Goal: Download file/media

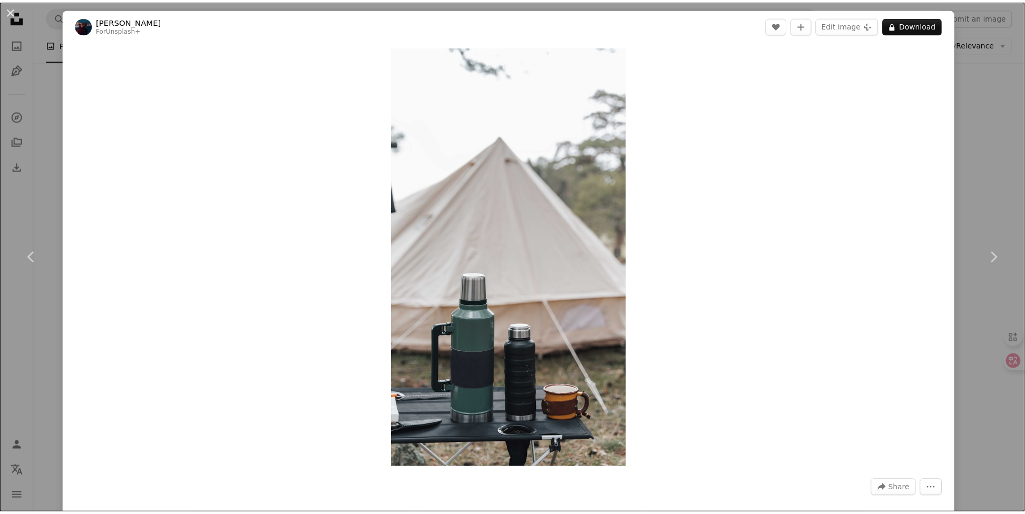
scroll to position [22257, 0]
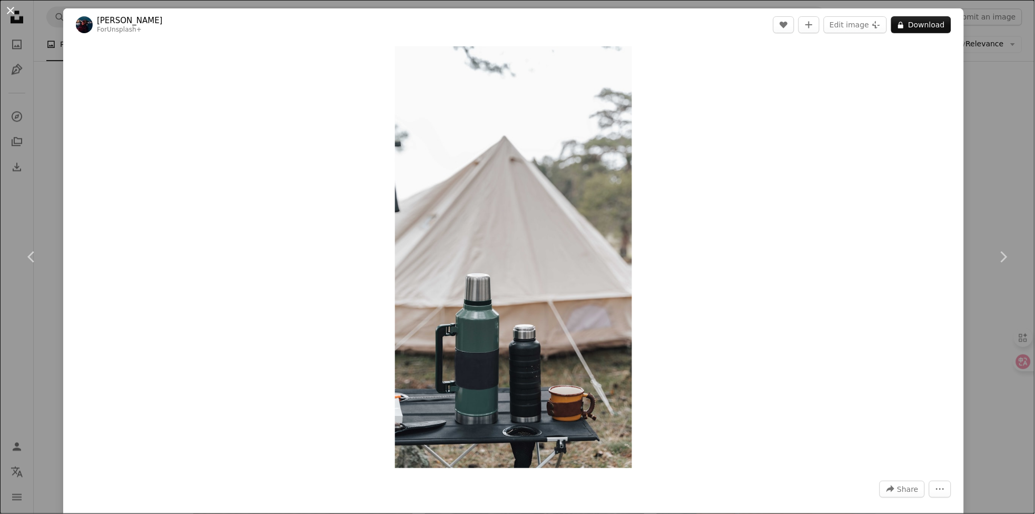
click at [8, 13] on button "An X shape" at bounding box center [10, 10] width 13 height 13
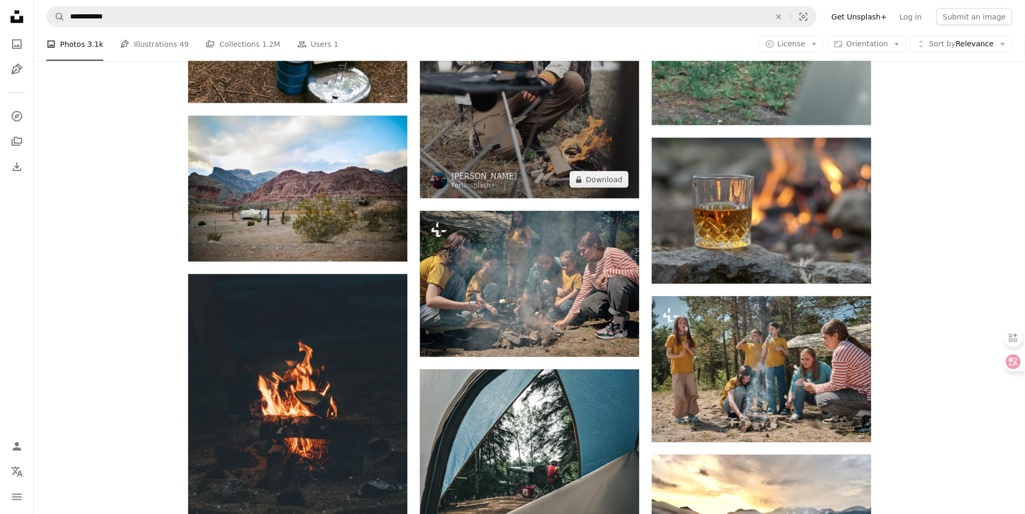
scroll to position [22819, 0]
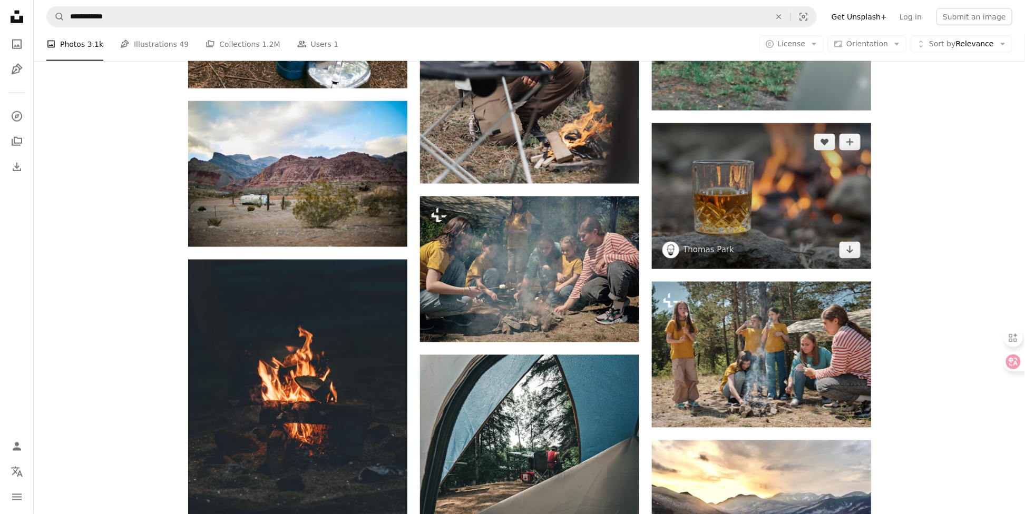
click at [796, 198] on img at bounding box center [761, 196] width 219 height 146
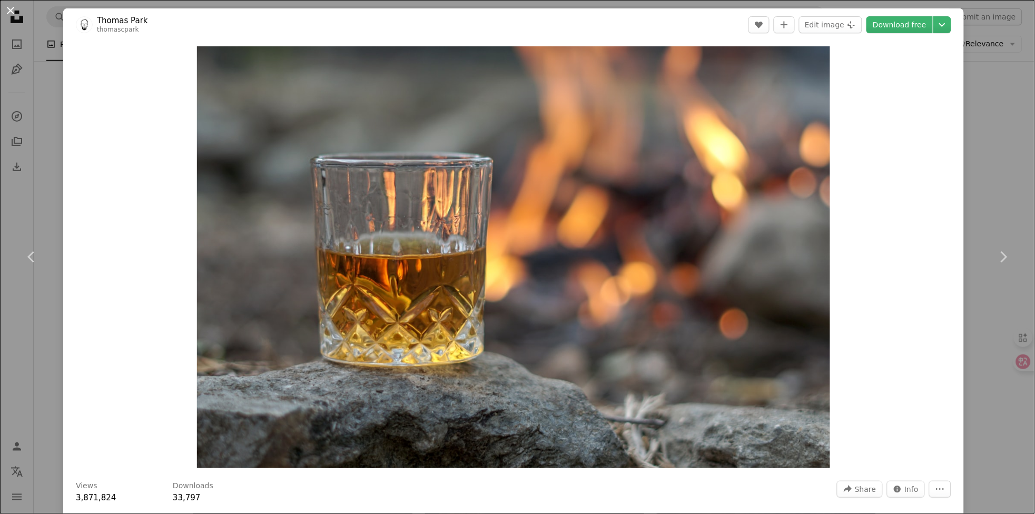
click at [9, 9] on button "An X shape" at bounding box center [10, 10] width 13 height 13
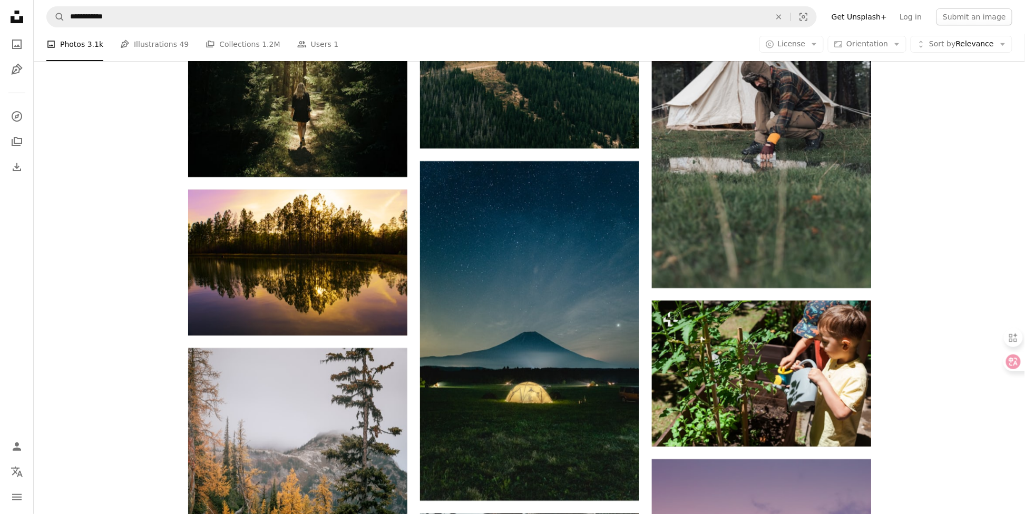
scroll to position [24223, 0]
